Goal: Navigation & Orientation: Understand site structure

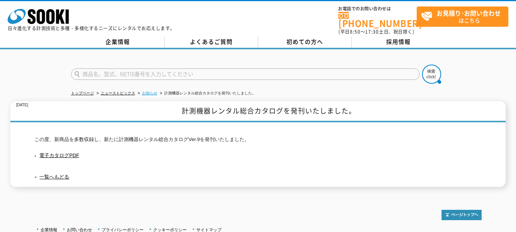
click at [155, 91] on link "お知らせ" at bounding box center [149, 93] width 15 height 4
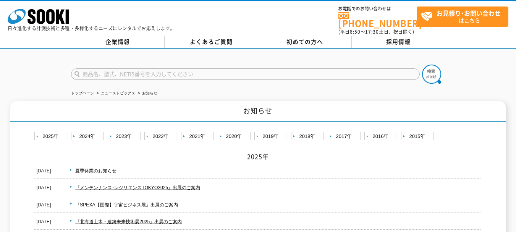
click at [69, 20] on div "株式会社 ソーキ spMenu 日々進化する計測技術と多種・多様化するニーズにレンタルでお応えします。" at bounding box center [91, 18] width 167 height 26
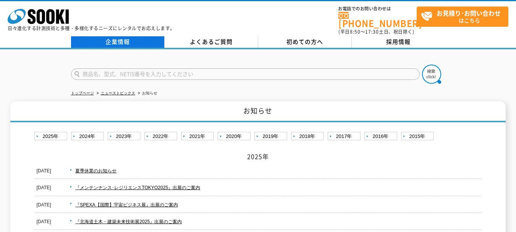
click at [110, 37] on link "企業情報" at bounding box center [118, 41] width 94 height 11
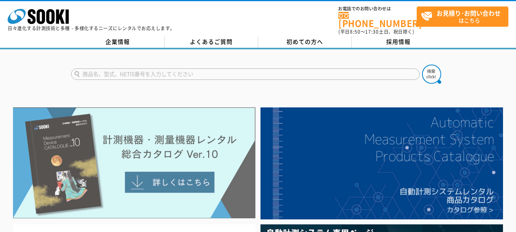
click at [181, 180] on img at bounding box center [134, 162] width 243 height 111
